Goal: Information Seeking & Learning: Learn about a topic

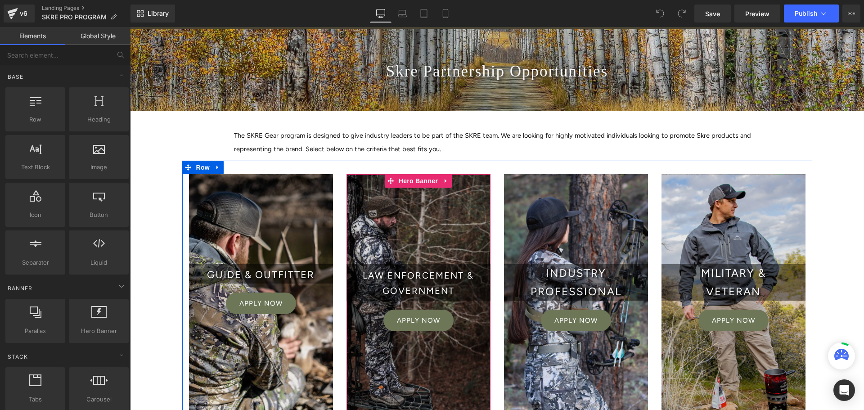
scroll to position [180, 0]
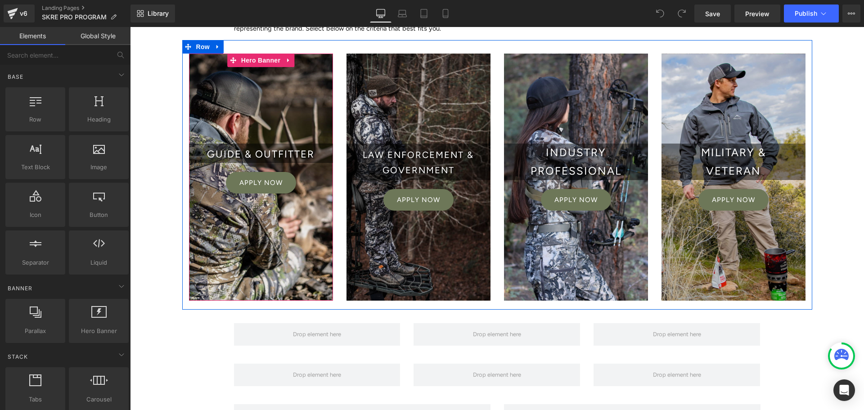
click at [309, 231] on div at bounding box center [261, 177] width 144 height 247
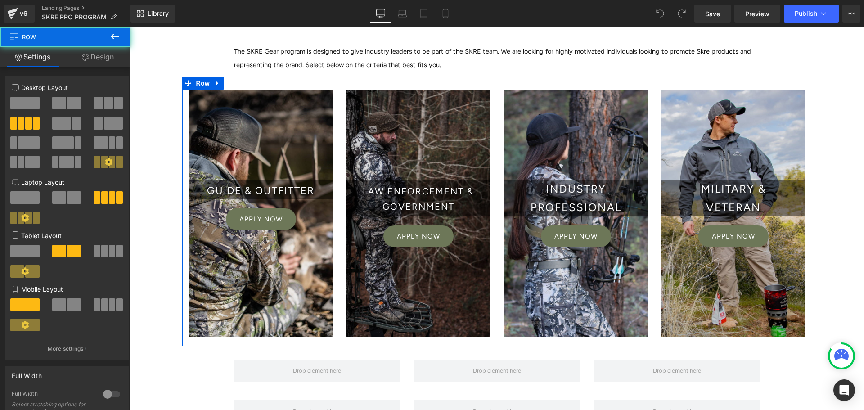
scroll to position [150, 0]
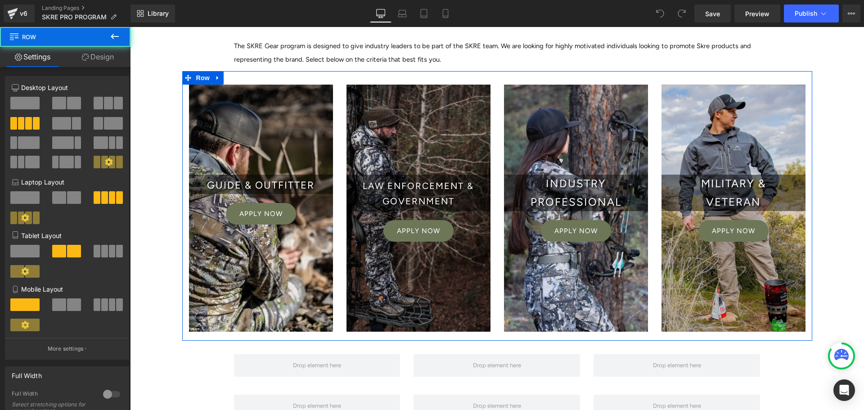
drag, startPoint x: 334, startPoint y: 260, endPoint x: 333, endPoint y: 275, distance: 14.9
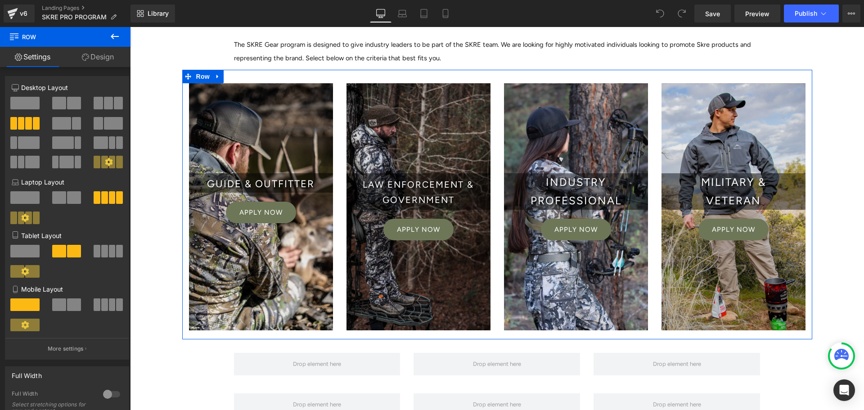
click at [333, 275] on div "Guide & Outfitter Heading Apply Now Button Hero Banner" at bounding box center [261, 209] width 158 height 252
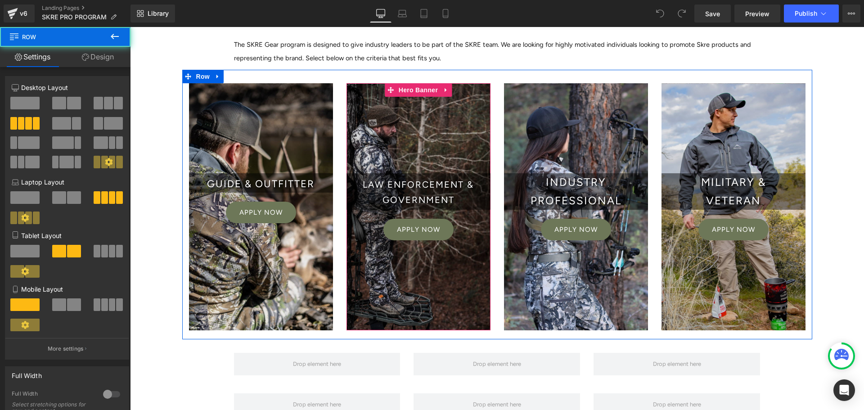
click at [358, 273] on div at bounding box center [419, 206] width 144 height 247
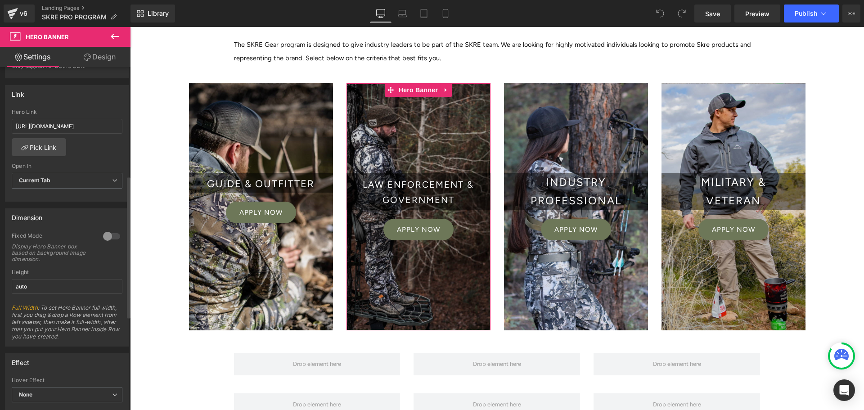
scroll to position [0, 0]
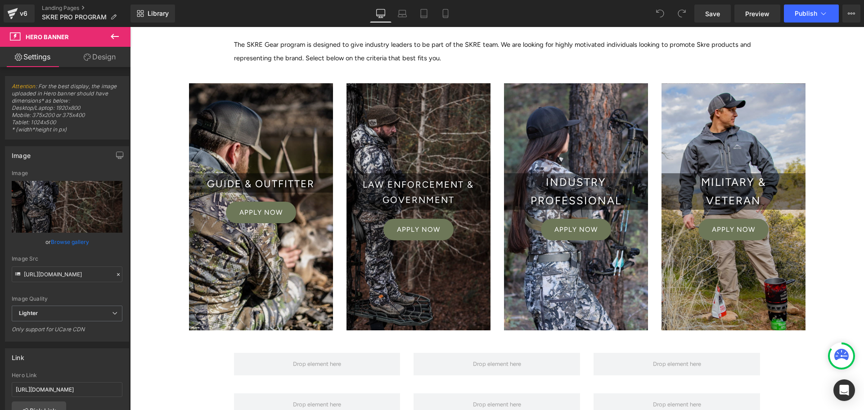
click at [148, 257] on div "Skre Partnership Opportunities Heading Hero Banner Row The SKRE Gear program is…" at bounding box center [497, 266] width 734 height 628
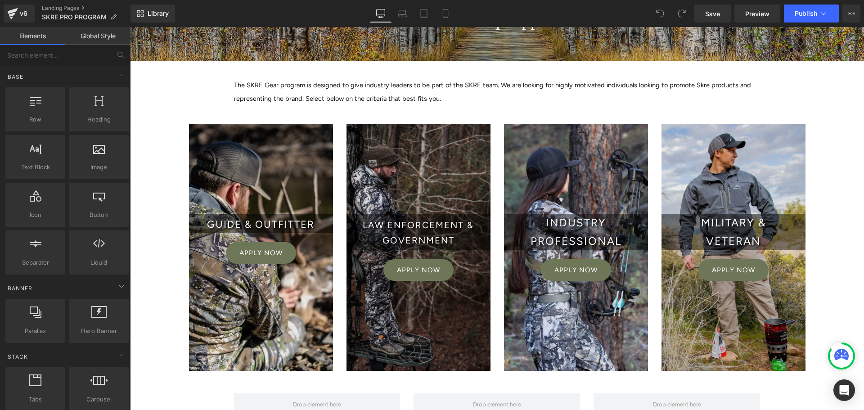
scroll to position [60, 0]
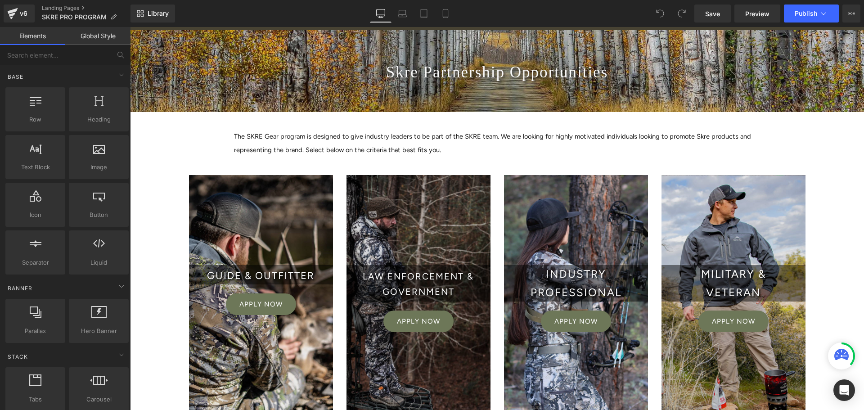
scroll to position [135, 0]
